Goal: Task Accomplishment & Management: Complete application form

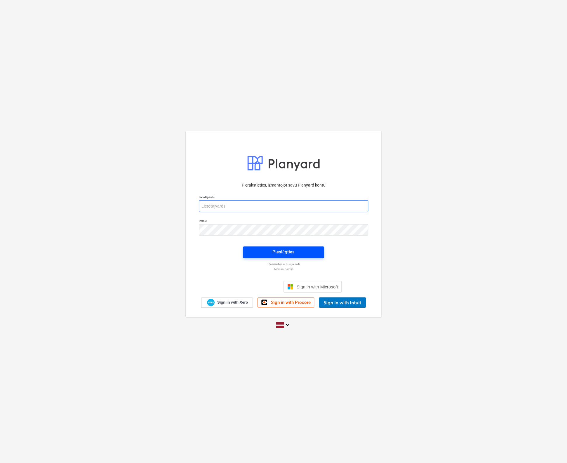
type input "[EMAIL_ADDRESS][DOMAIN_NAME]"
click at [275, 250] on div "Pieslēgties" at bounding box center [283, 252] width 22 height 8
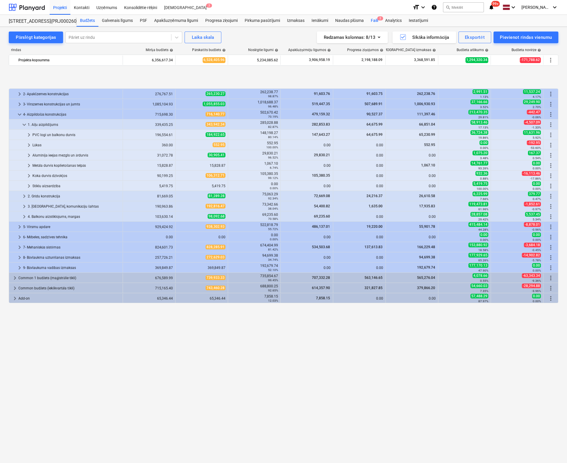
click at [373, 20] on div "Faili 2" at bounding box center [374, 21] width 14 height 12
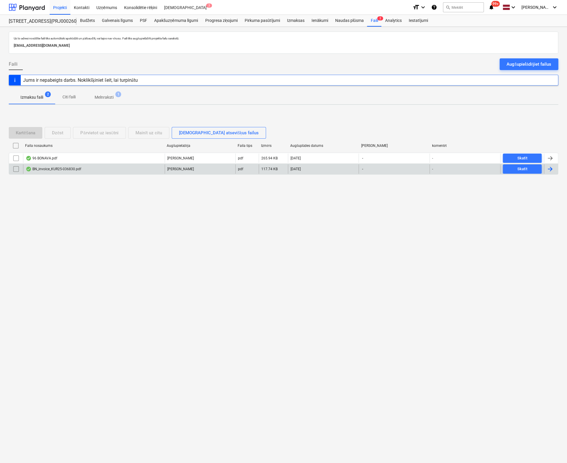
click at [67, 168] on div "BN_invoice_KUR25-036830.pdf" at bounding box center [53, 169] width 55 height 5
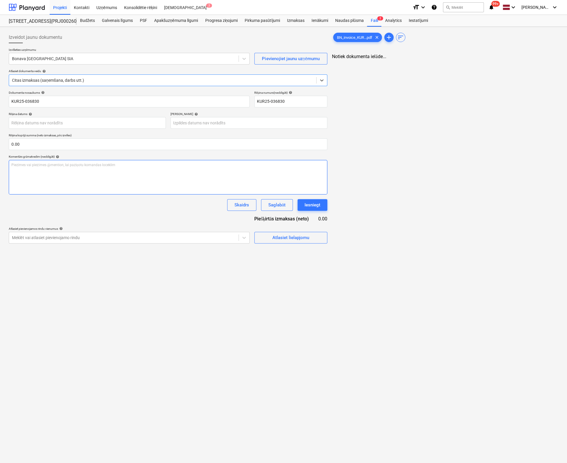
type input "KUR25-036830"
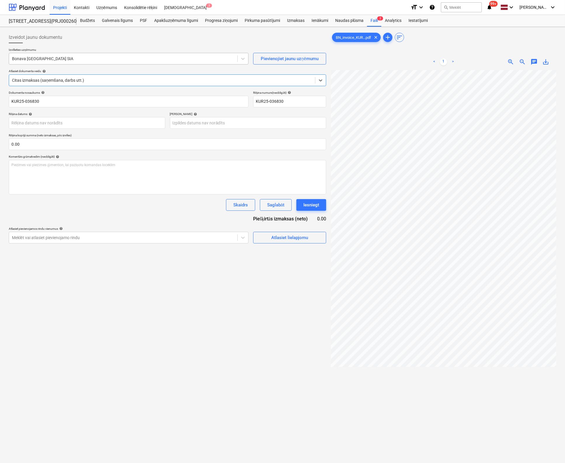
click at [74, 56] on div at bounding box center [123, 59] width 223 height 6
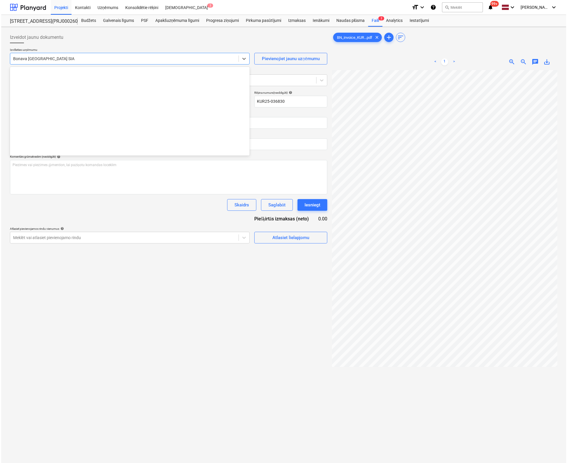
scroll to position [1073, 0]
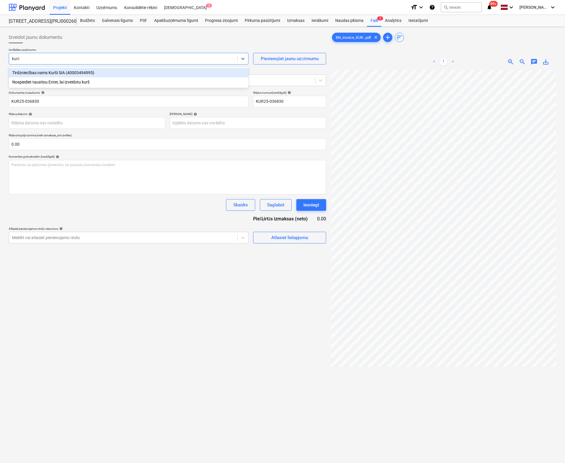
type input "kurši"
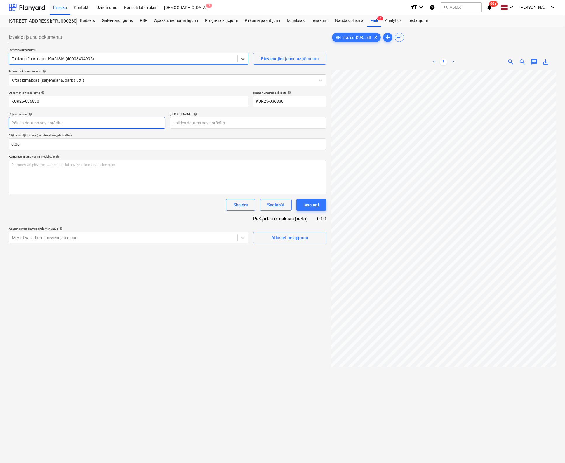
click at [70, 128] on body "Projekti Kontakti Uzņēmums Konsolidētie rēķini Iesūtne 2 format_size keyboard_a…" at bounding box center [282, 231] width 565 height 463
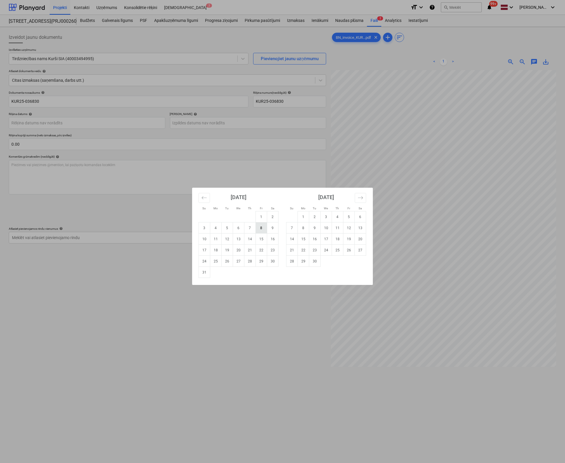
click at [260, 229] on td "8" at bounding box center [261, 228] width 11 height 11
type input "08 Aug 2025"
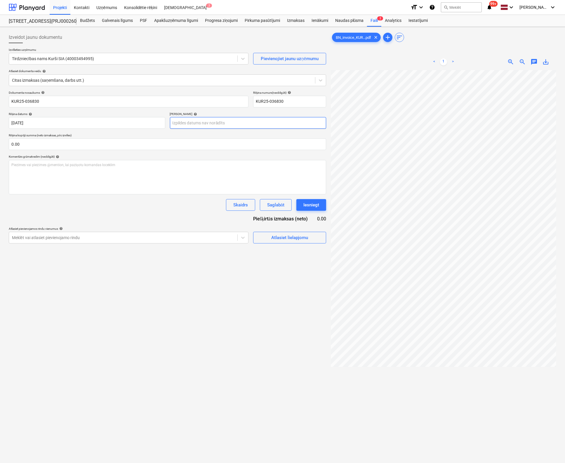
click at [248, 121] on body "Projekti Kontakti Uzņēmums Konsolidētie rēķini Iesūtne 2 format_size keyboard_a…" at bounding box center [282, 231] width 565 height 463
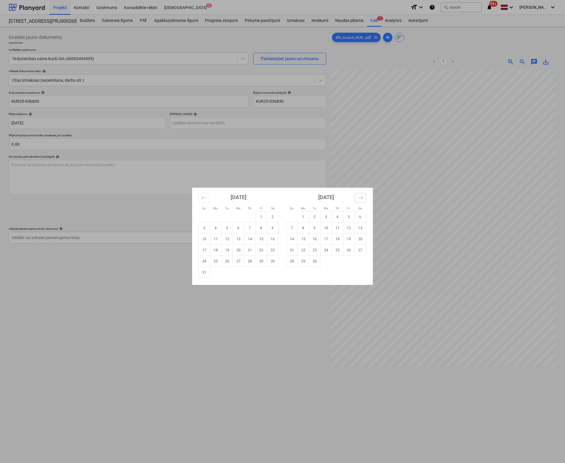
click at [361, 199] on icon "Move forward to switch to the next month." at bounding box center [361, 198] width 6 height 6
click at [358, 218] on td "6" at bounding box center [360, 216] width 11 height 11
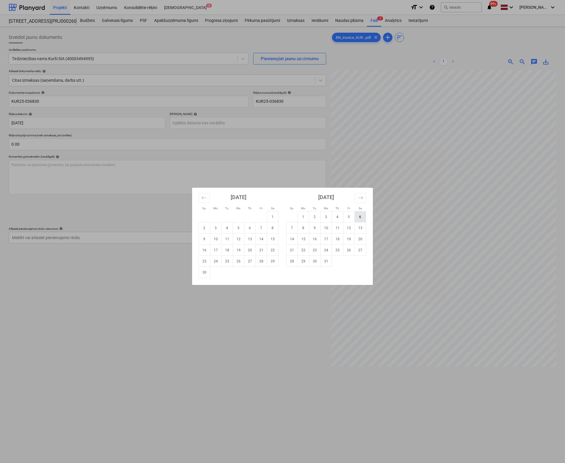
type input "06 Dec 2025"
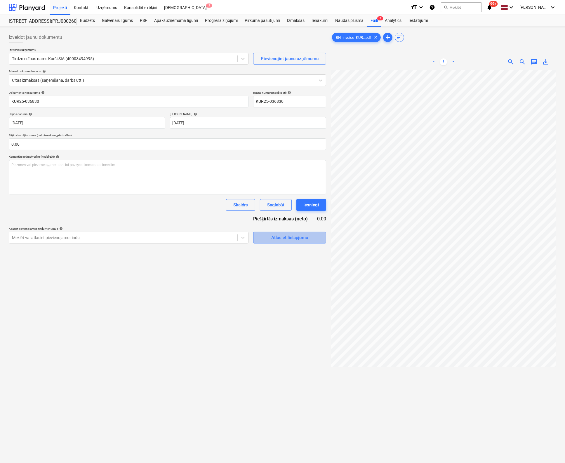
click at [279, 238] on div "Atlasiet lielapjomu" at bounding box center [289, 238] width 37 height 8
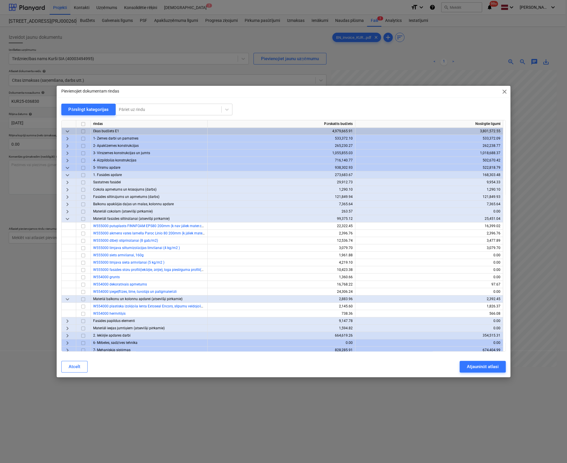
click at [67, 160] on span "keyboard_arrow_right" at bounding box center [67, 160] width 7 height 7
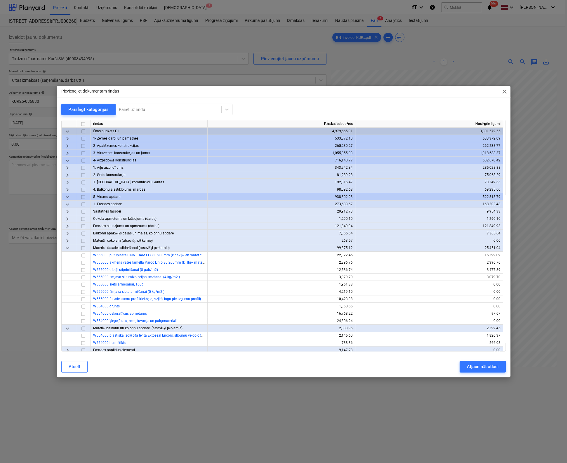
click at [67, 180] on span "keyboard_arrow_right" at bounding box center [67, 182] width 7 height 7
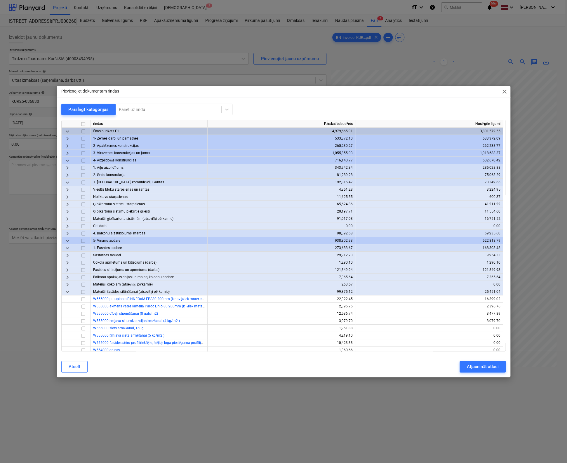
click at [68, 195] on span "keyboard_arrow_right" at bounding box center [67, 197] width 7 height 7
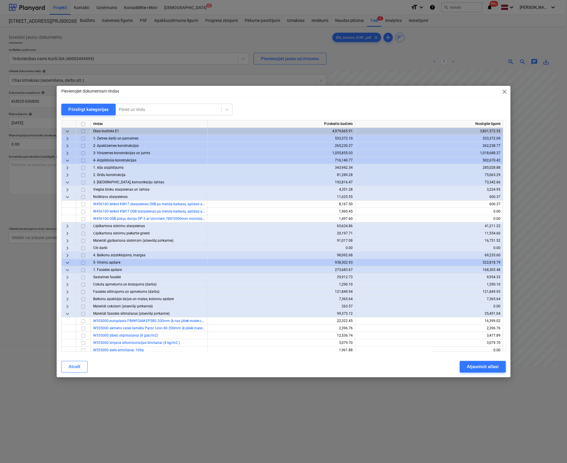
click at [67, 241] on span "keyboard_arrow_right" at bounding box center [67, 240] width 7 height 7
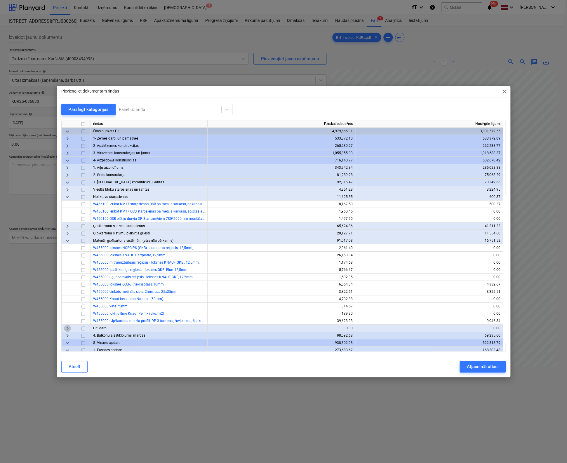
click at [67, 328] on span "keyboard_arrow_right" at bounding box center [67, 328] width 7 height 7
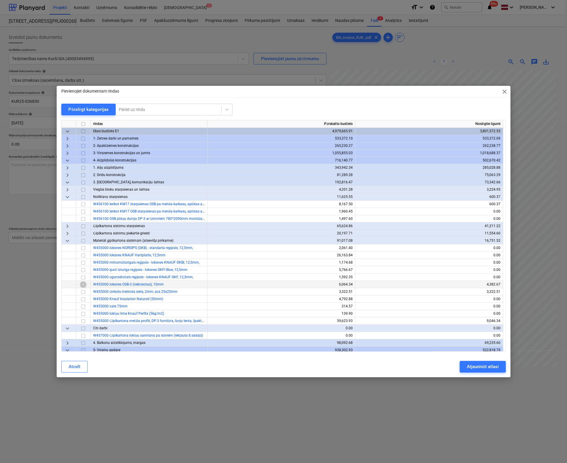
click at [83, 284] on input "checkbox" at bounding box center [83, 284] width 7 height 7
click at [482, 367] on div "Atjaunināt atlasi" at bounding box center [483, 367] width 32 height 8
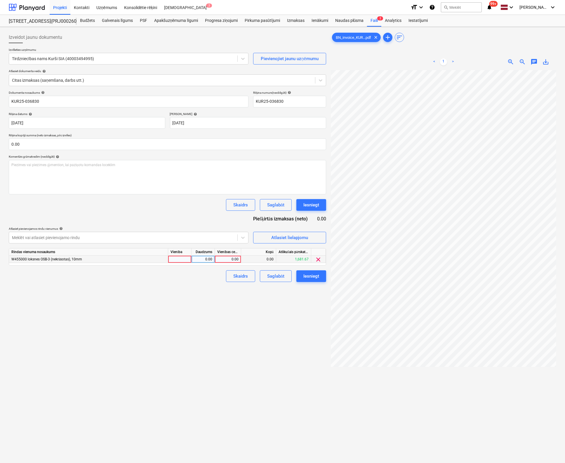
click at [234, 258] on div "0.00" at bounding box center [227, 259] width 21 height 7
type input "317.2"
click at [272, 312] on div "Izveidot jaunu dokumentu Izvēlieties uzņēmumu Tirdzniecības nams Kurši SIA (400…" at bounding box center [167, 274] width 322 height 490
click at [317, 276] on div "Iesniegt" at bounding box center [311, 276] width 16 height 8
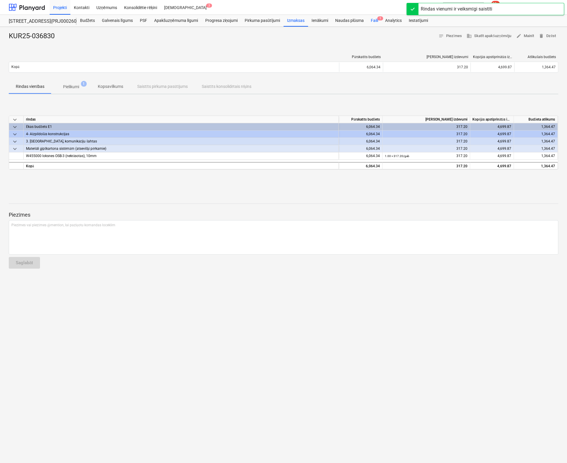
click at [376, 20] on div "Faili 1" at bounding box center [374, 21] width 14 height 12
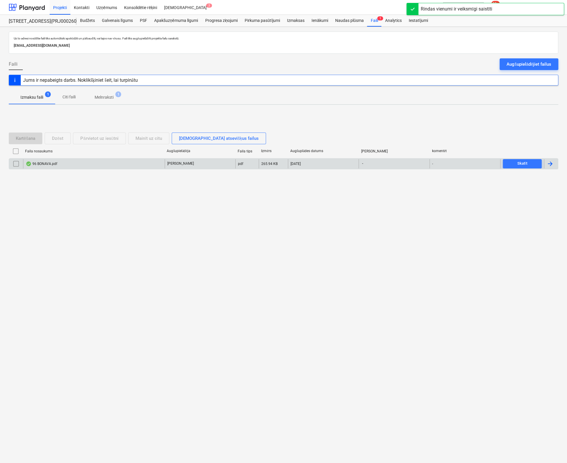
click at [46, 164] on div "96 BONAVA.pdf" at bounding box center [42, 163] width 32 height 5
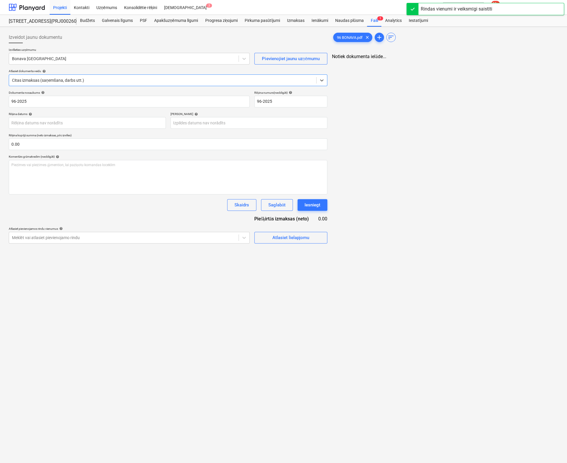
type input "96-2025"
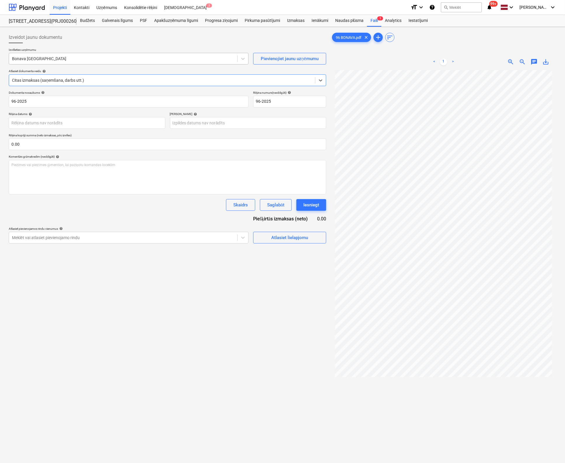
click at [74, 60] on div at bounding box center [123, 59] width 223 height 6
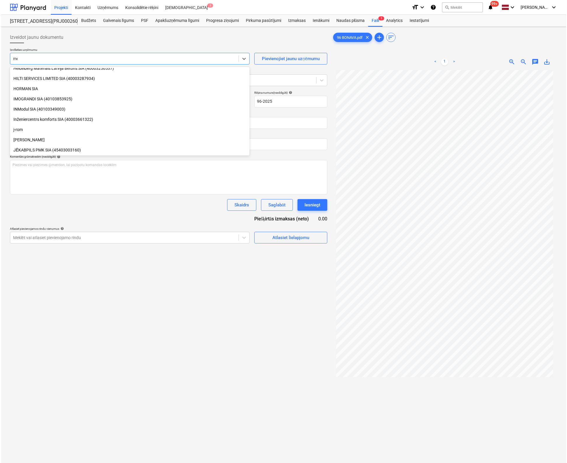
scroll to position [260, 0]
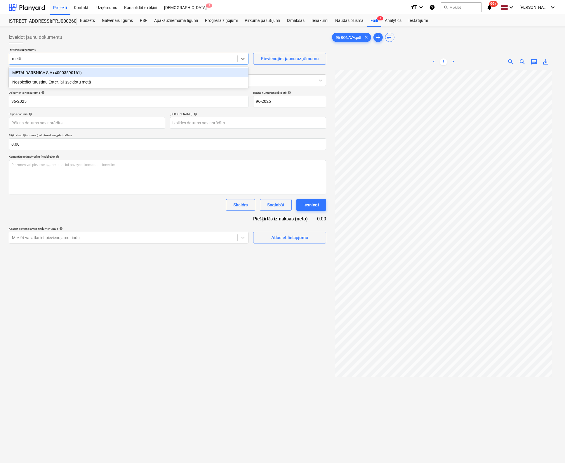
type input "metāl"
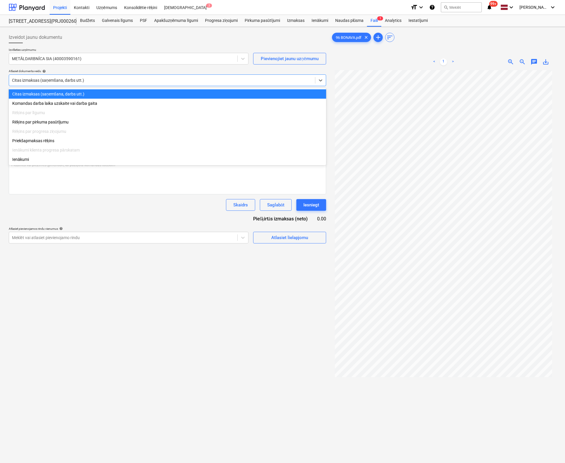
click at [96, 77] on div at bounding box center [162, 80] width 300 height 6
click at [50, 122] on div "Rēķins par pirkuma pasūtījumu" at bounding box center [167, 121] width 317 height 9
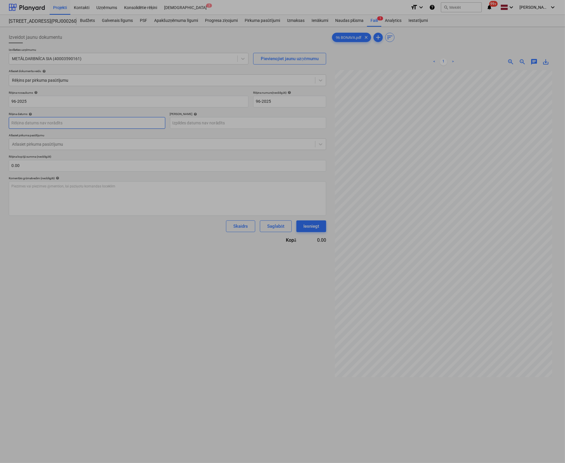
click at [69, 123] on body "Projekti Kontakti Uzņēmums Konsolidētie rēķini Iesūtne 2 format_size keyboard_a…" at bounding box center [282, 231] width 565 height 463
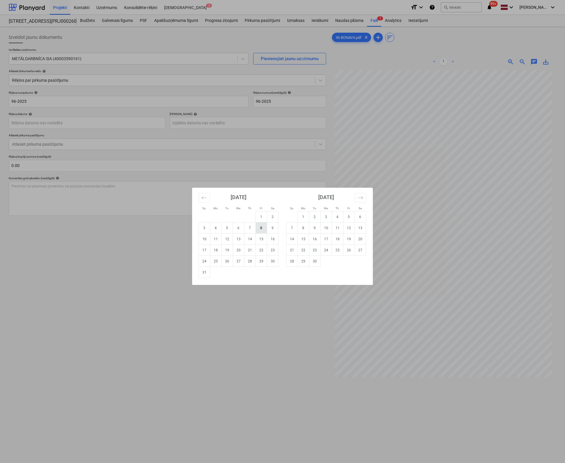
click at [259, 225] on td "8" at bounding box center [261, 228] width 11 height 11
type input "08 Aug 2025"
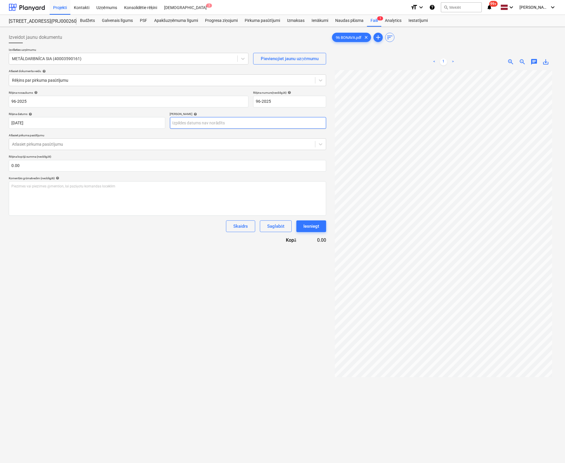
click at [211, 123] on body "Projekti Kontakti Uzņēmums Konsolidētie rēķini Iesūtne 2 format_size keyboard_a…" at bounding box center [282, 231] width 565 height 463
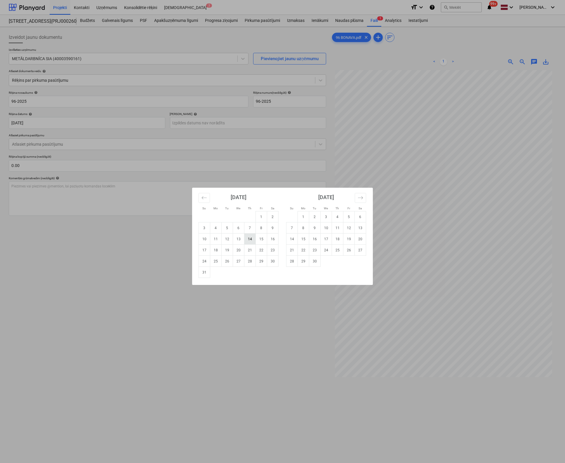
click at [250, 238] on td "14" at bounding box center [249, 239] width 11 height 11
type input "14 Aug 2025"
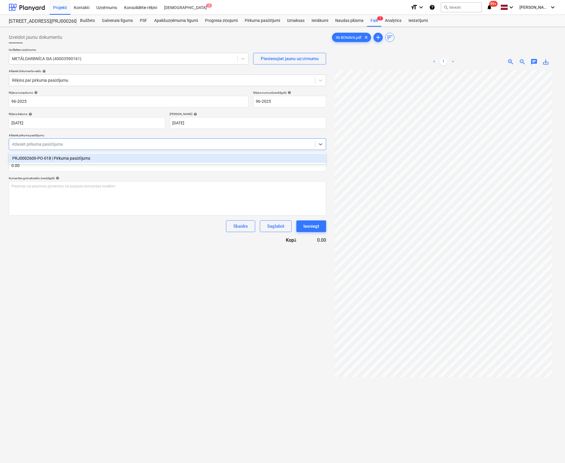
click at [95, 145] on div at bounding box center [162, 144] width 300 height 6
click at [77, 160] on div "PRJ0002600-PO-018 | Pirkuma pasūtījums" at bounding box center [167, 158] width 317 height 9
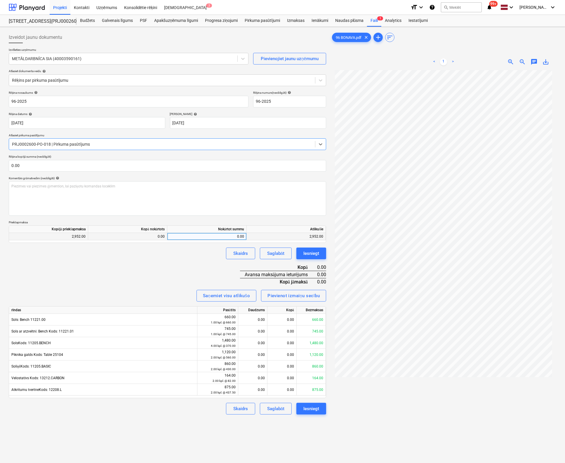
click at [238, 237] on div "0.00" at bounding box center [207, 236] width 74 height 7
click at [169, 261] on div "Rēķina nosaukums help 96-2025 Rēķina numurs (neobligāti) help 96-2025 Rēķina da…" at bounding box center [167, 253] width 317 height 324
click at [23, 161] on input "text" at bounding box center [167, 166] width 317 height 12
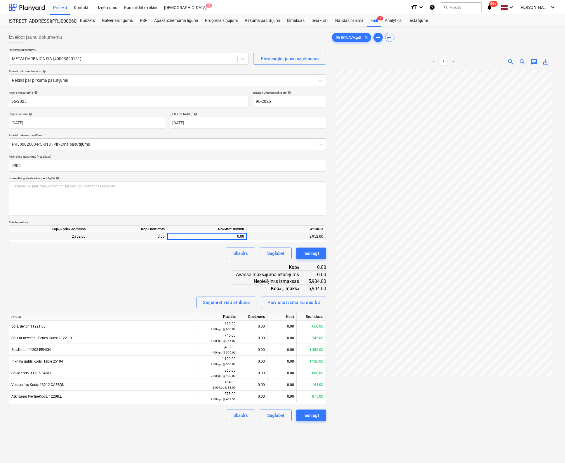
type input "5,904.00"
click at [164, 275] on div "Rēķina nosaukums help 96-2025 Rēķina numurs (neobligāti) help 96-2025 Rēķina da…" at bounding box center [167, 256] width 317 height 331
click at [230, 236] on div "0.00" at bounding box center [207, 236] width 74 height 7
type input "2952"
click at [189, 255] on div "Skaidrs Saglabāt Iesniegt" at bounding box center [167, 254] width 317 height 12
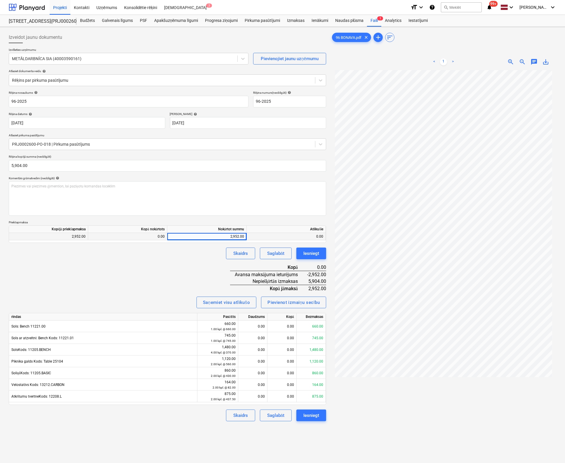
click at [155, 237] on div "0.00" at bounding box center [127, 236] width 79 height 7
click at [187, 271] on div "Rēķina nosaukums help 96-2025 Rēķina numurs (neobligāti) help 96-2025 Rēķina da…" at bounding box center [167, 256] width 317 height 331
click at [172, 276] on div "Rēķina nosaukums help 96-2025 Rēķina numurs (neobligāti) help 96-2025 Rēķina da…" at bounding box center [167, 256] width 317 height 331
click at [148, 257] on div "Skaidrs Saglabāt Iesniegt" at bounding box center [167, 254] width 317 height 12
click at [158, 238] on div "0.00" at bounding box center [127, 236] width 79 height 7
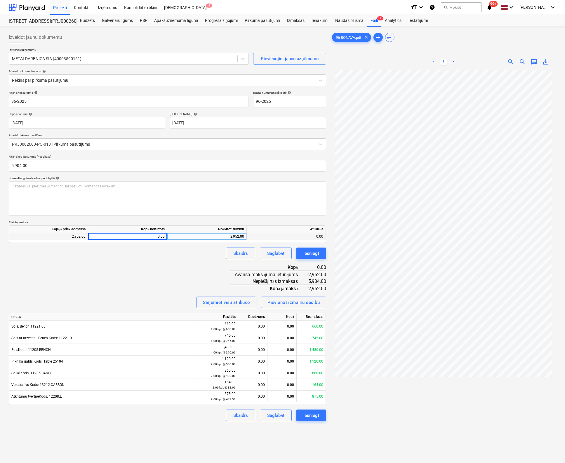
click at [158, 237] on div "0.00" at bounding box center [127, 236] width 79 height 7
click at [318, 237] on div "0.00" at bounding box center [286, 236] width 79 height 7
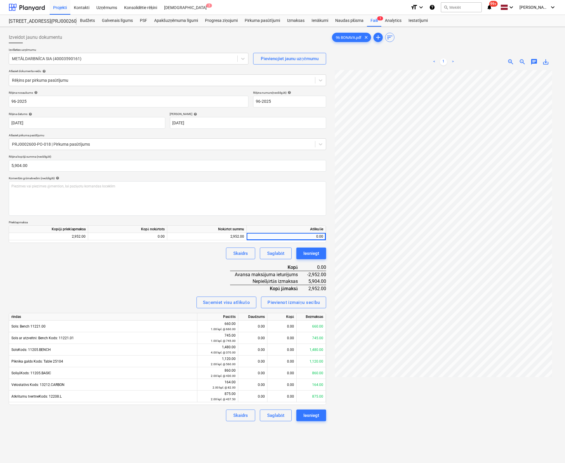
click at [199, 259] on div "Skaidrs Saglabāt Iesniegt" at bounding box center [167, 254] width 317 height 12
click at [311, 415] on div "Iesniegt" at bounding box center [311, 416] width 16 height 8
click at [321, 235] on div "0.00" at bounding box center [286, 236] width 79 height 7
click at [321, 237] on div "0.00" at bounding box center [286, 236] width 79 height 7
click at [160, 236] on div "0.00" at bounding box center [127, 236] width 79 height 7
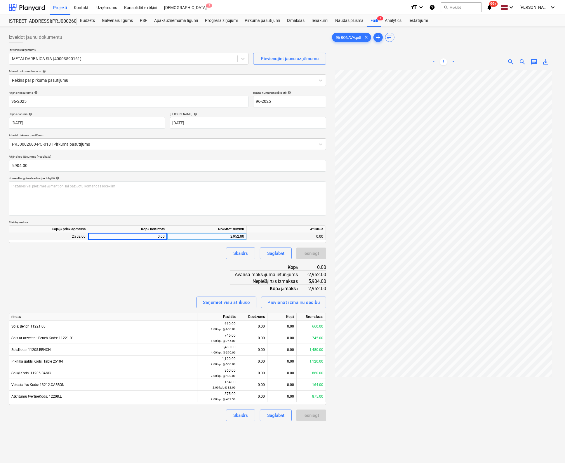
click at [158, 237] on div "0.00" at bounding box center [127, 236] width 79 height 7
click at [160, 238] on div "0.00" at bounding box center [127, 236] width 79 height 7
click at [164, 236] on div "0.00" at bounding box center [127, 236] width 79 height 7
click at [287, 237] on div "0.00" at bounding box center [286, 236] width 79 height 7
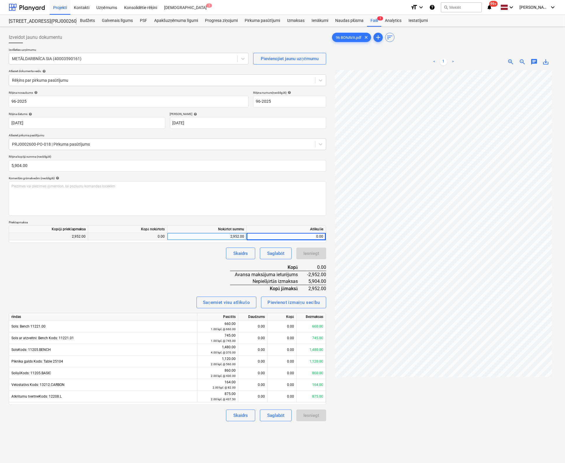
click at [310, 237] on div "0.00" at bounding box center [286, 236] width 79 height 7
click at [236, 237] on div "2,952.00" at bounding box center [207, 236] width 74 height 7
type input "0"
click at [204, 255] on div "Skaidrs Saglabāt Iesniegt" at bounding box center [167, 254] width 317 height 12
drag, startPoint x: 162, startPoint y: 235, endPoint x: 164, endPoint y: 239, distance: 4.3
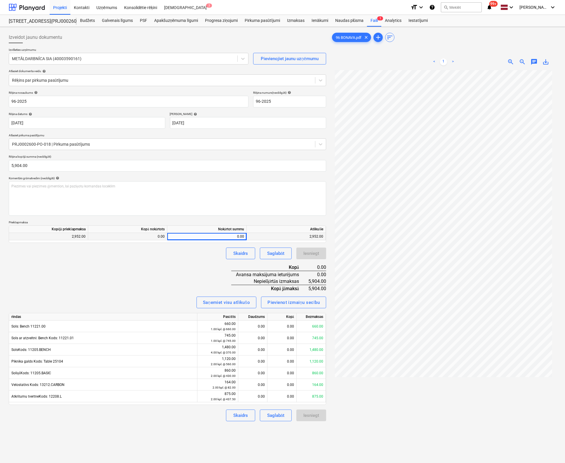
click at [162, 236] on div "0.00" at bounding box center [127, 236] width 79 height 7
click at [318, 235] on div "2,952.00" at bounding box center [286, 236] width 79 height 7
click at [319, 237] on div "2,952.00" at bounding box center [286, 236] width 79 height 7
click at [238, 237] on div "0.00" at bounding box center [207, 236] width 74 height 7
type input "2952"
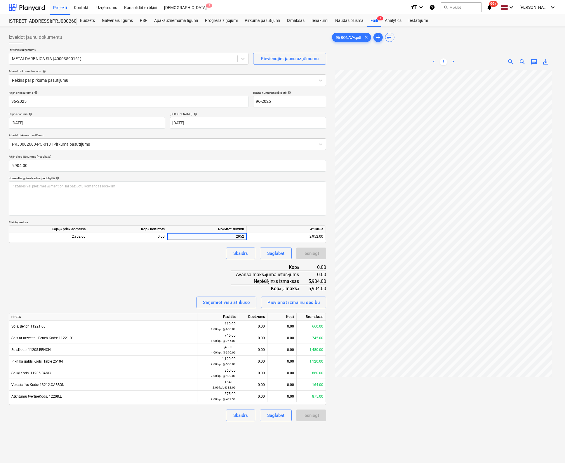
click at [197, 264] on div "Rēķina nosaukums help 96-2025 Rēķina numurs (neobligāti) help 96-2025 Rēķina da…" at bounding box center [167, 256] width 317 height 331
click at [240, 254] on div "Skaidrs" at bounding box center [240, 254] width 15 height 8
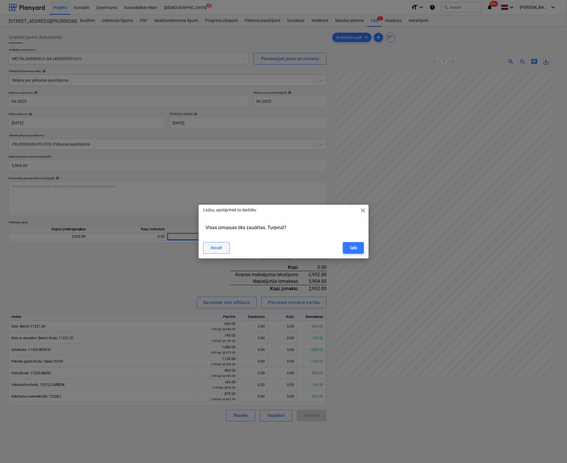
click at [214, 245] on div "Atcelt" at bounding box center [217, 248] width 12 height 8
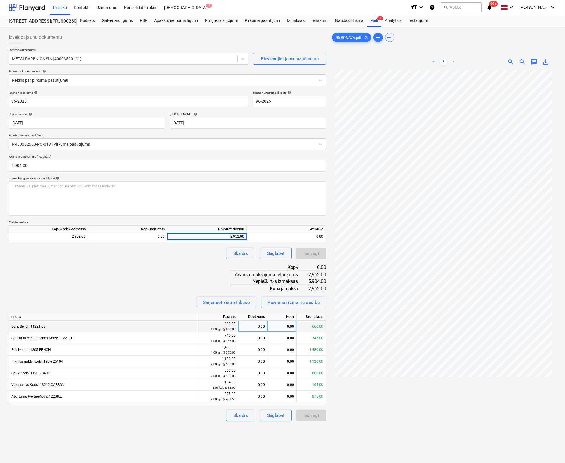
click at [260, 326] on div "0.00" at bounding box center [253, 327] width 24 height 12
type input "1"
click at [261, 339] on div "0.00" at bounding box center [253, 338] width 24 height 12
type input "1"
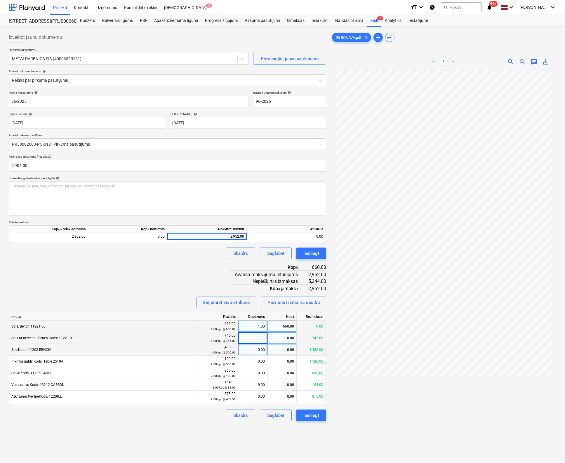
click at [262, 349] on div "0.00" at bounding box center [253, 350] width 24 height 12
type input "1"
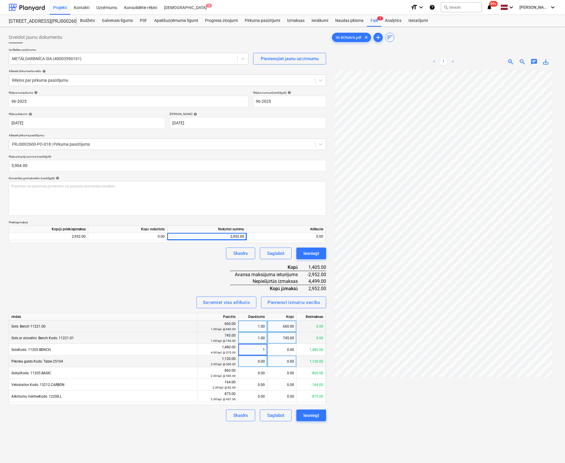
click at [262, 362] on div "0.00" at bounding box center [253, 362] width 24 height 12
type input "1"
click at [260, 374] on div "0.00" at bounding box center [253, 373] width 24 height 12
type input "1"
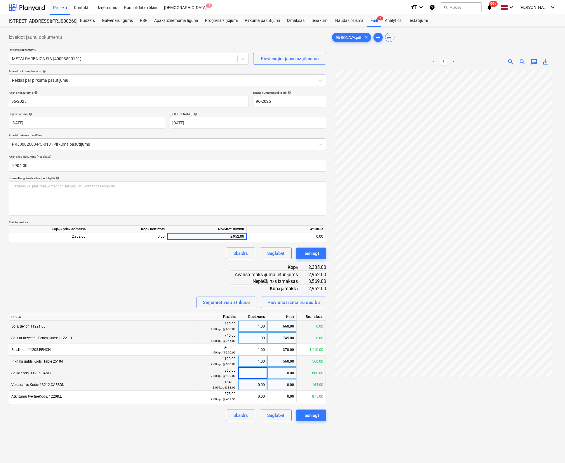
click at [260, 386] on div "0.00" at bounding box center [253, 385] width 24 height 12
type input "1"
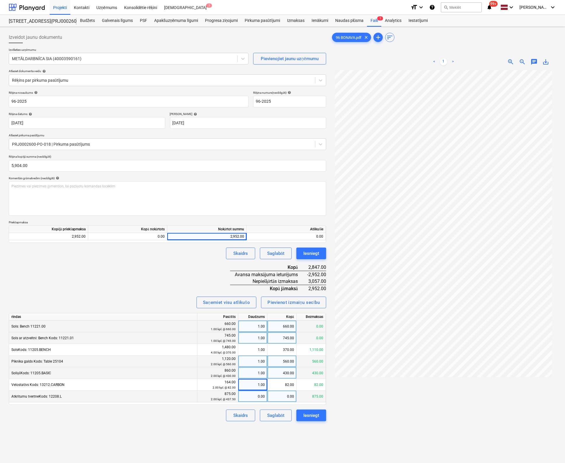
click at [261, 398] on div "0.00" at bounding box center [253, 397] width 24 height 12
type input "2"
click at [262, 385] on div "1.00" at bounding box center [253, 385] width 24 height 12
type input "2"
click at [262, 372] on div "1.00" at bounding box center [253, 373] width 24 height 12
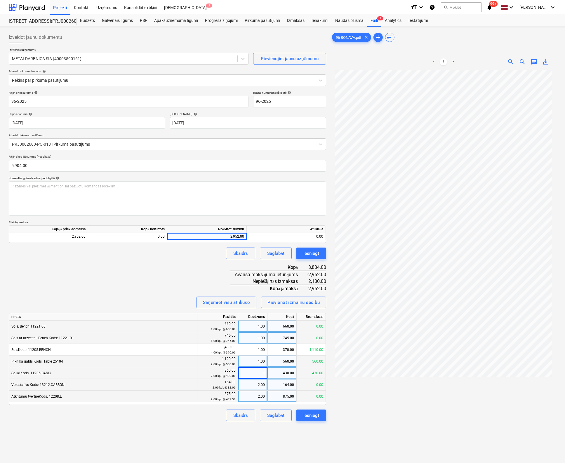
type input "2"
click at [261, 359] on div "1.00" at bounding box center [253, 362] width 24 height 12
type input "2"
click at [257, 349] on div "1.00" at bounding box center [253, 350] width 24 height 12
type input "4"
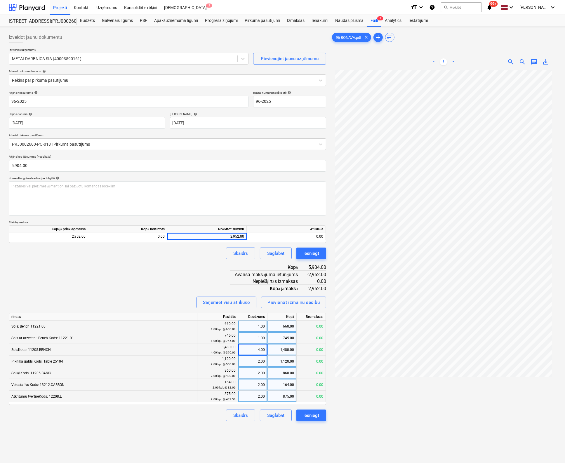
click at [189, 435] on div "Izveidot jaunu dokumentu Izvēlieties uzņēmumu METĀLDARBNĪCA SIA (40003590161) P…" at bounding box center [167, 274] width 322 height 490
click at [318, 415] on div "Iesniegt" at bounding box center [311, 416] width 16 height 8
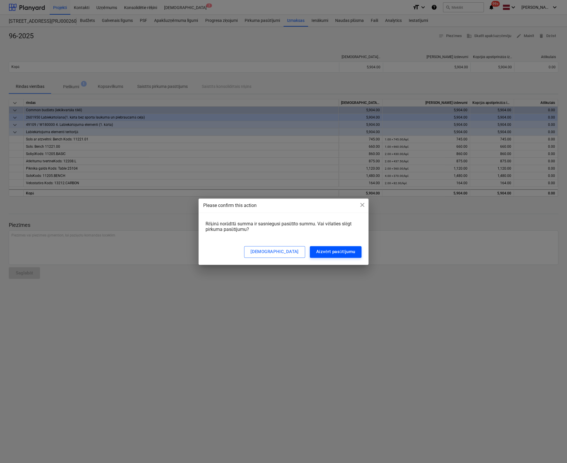
click at [337, 251] on div "Aizvērt pasūtījumu" at bounding box center [335, 252] width 39 height 8
